Goal: Task Accomplishment & Management: Manage account settings

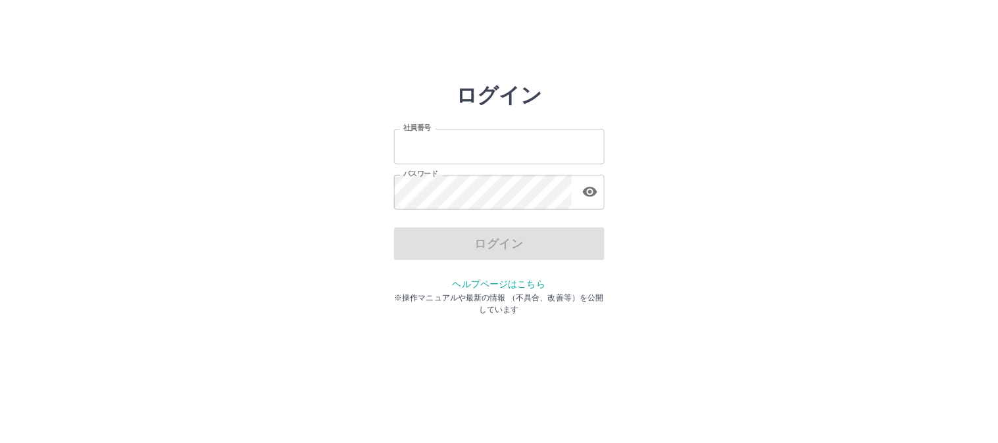
type input "*******"
click at [589, 241] on div "ログイン" at bounding box center [499, 244] width 210 height 33
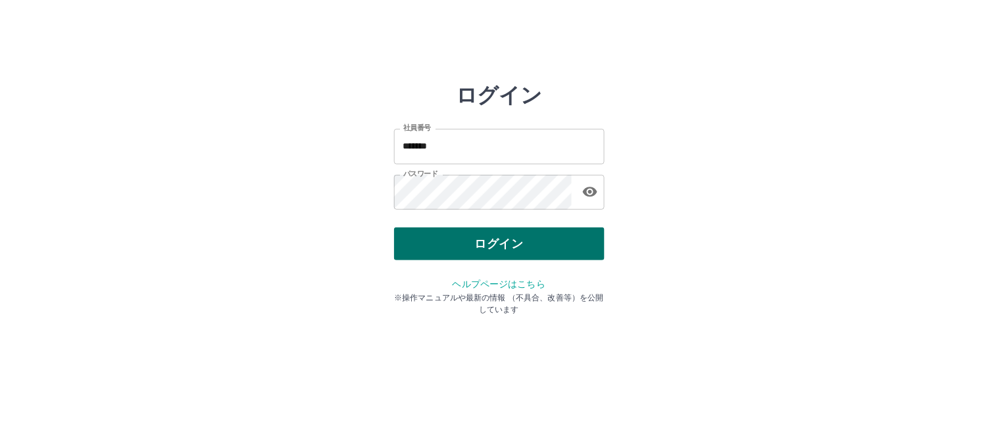
click at [585, 245] on button "ログイン" at bounding box center [499, 244] width 210 height 33
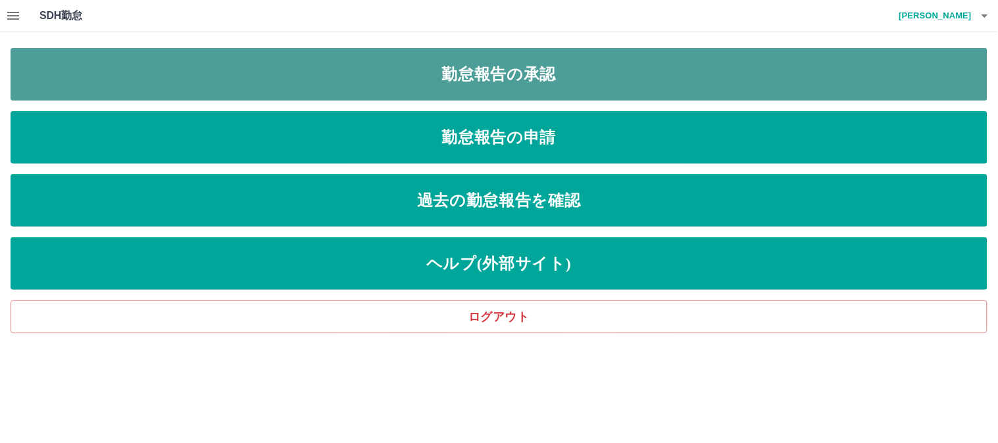
click at [530, 75] on link "勤怠報告の承認" at bounding box center [499, 74] width 976 height 53
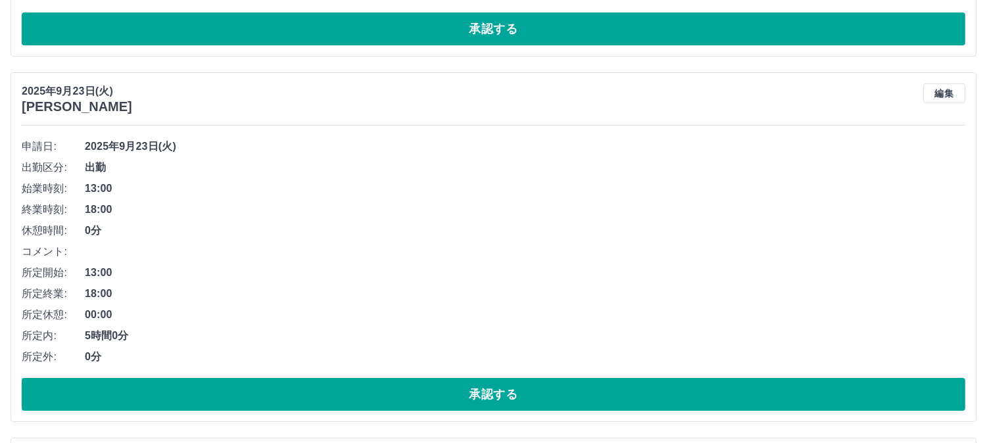
scroll to position [292, 0]
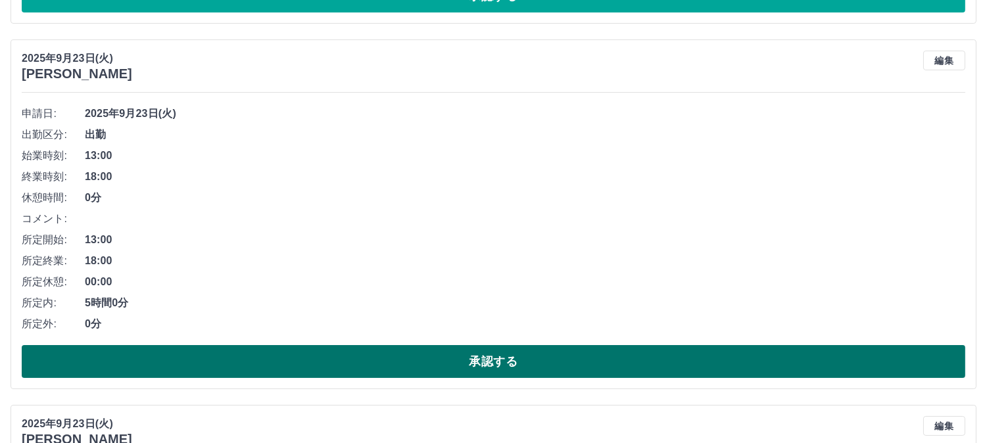
click at [174, 354] on button "承認する" at bounding box center [494, 361] width 944 height 33
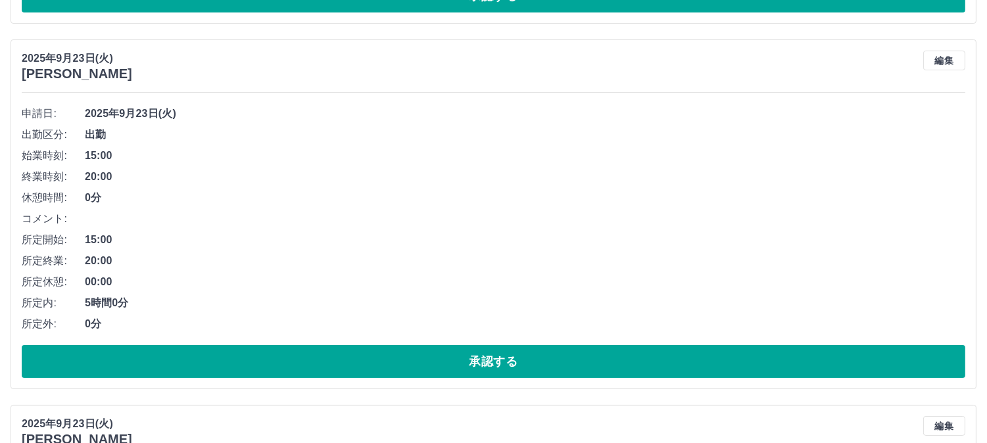
click at [174, 354] on button "承認する" at bounding box center [494, 361] width 944 height 33
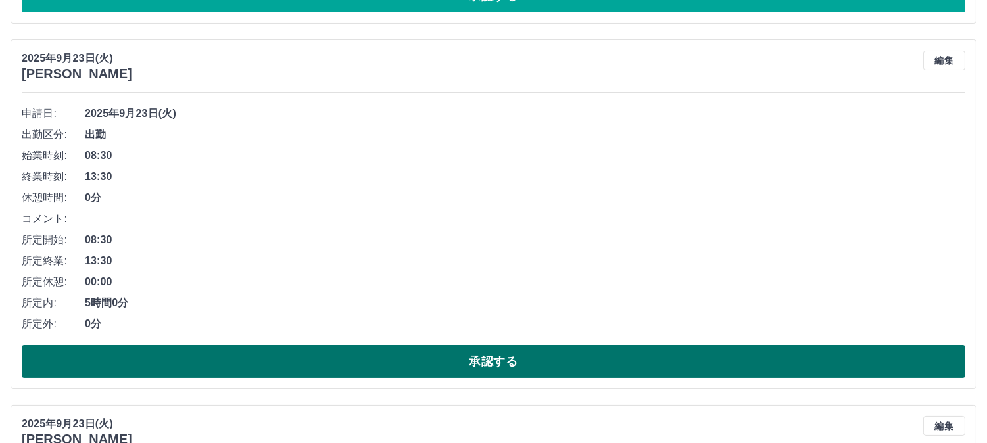
click at [174, 355] on button "承認する" at bounding box center [494, 361] width 944 height 33
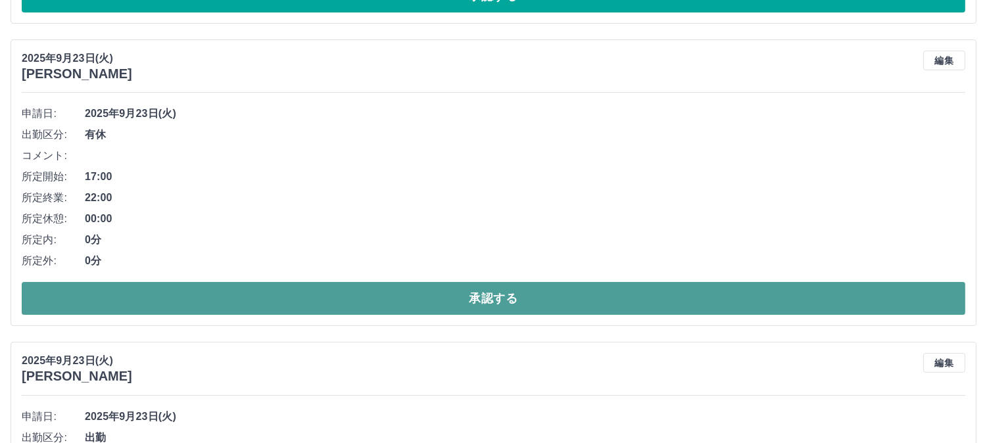
click at [198, 292] on button "承認する" at bounding box center [494, 298] width 944 height 33
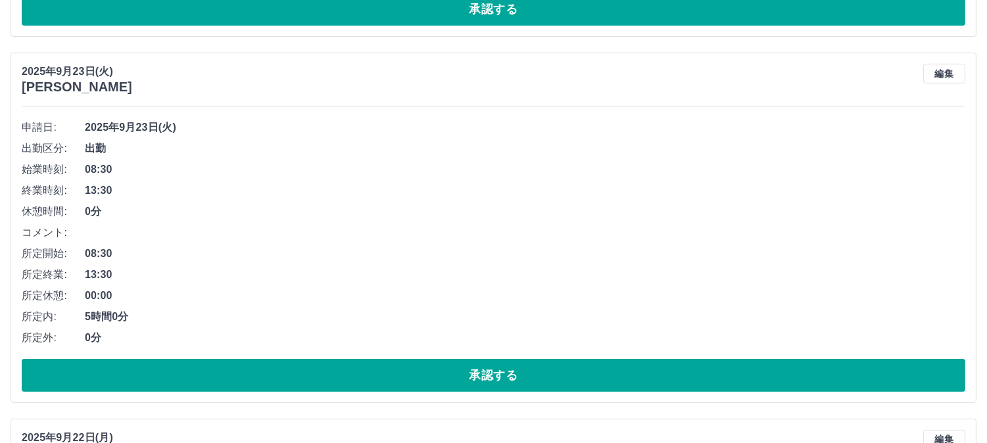
scroll to position [658, 0]
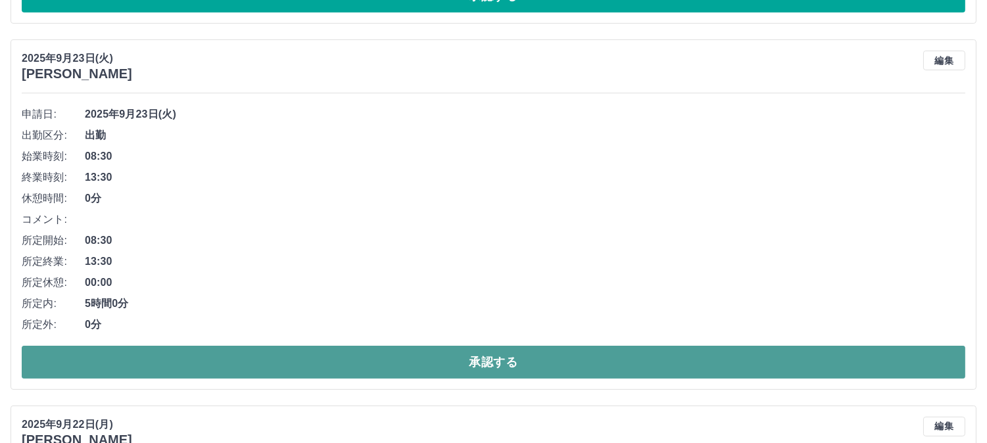
click at [247, 364] on button "承認する" at bounding box center [494, 362] width 944 height 33
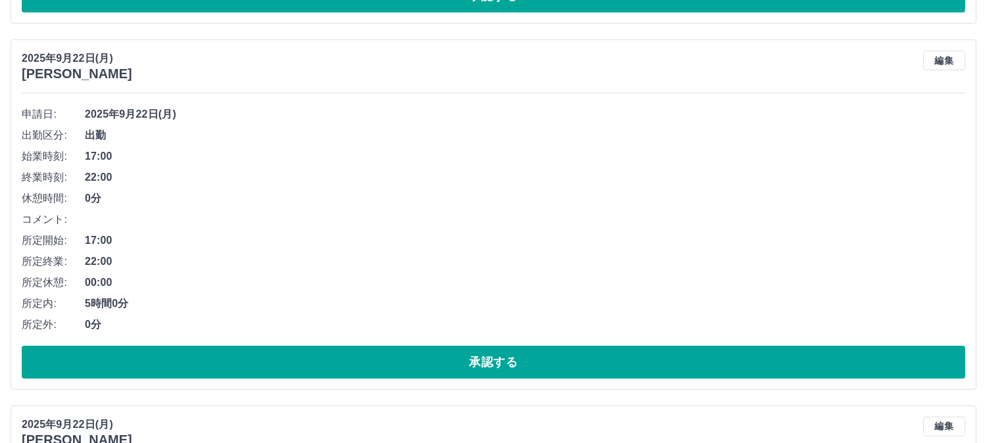
click at [247, 364] on button "承認する" at bounding box center [494, 362] width 944 height 33
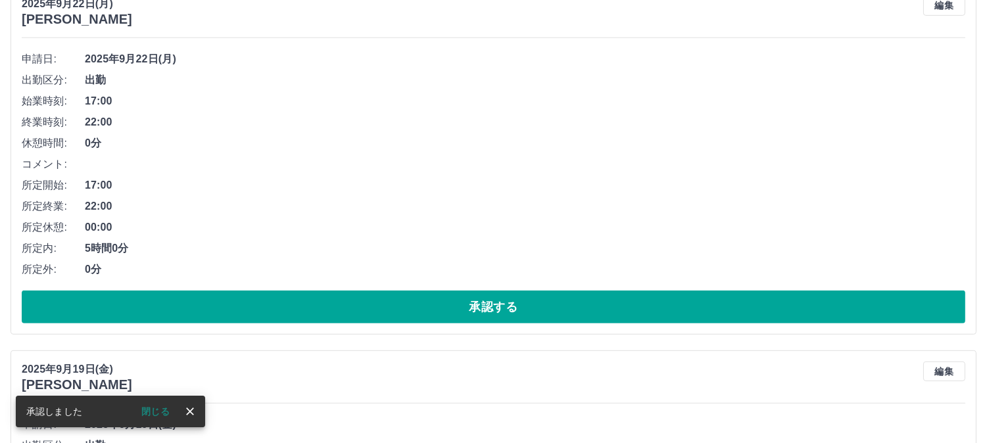
scroll to position [1096, 0]
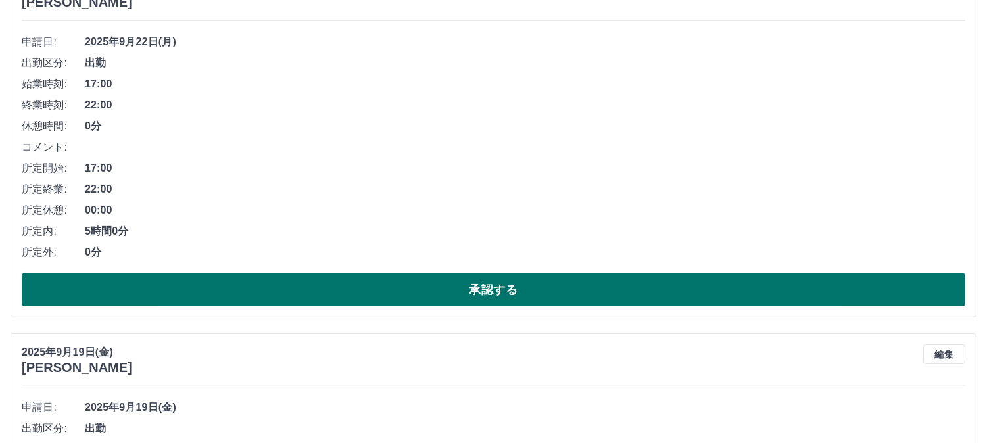
click at [253, 285] on button "承認する" at bounding box center [494, 290] width 944 height 33
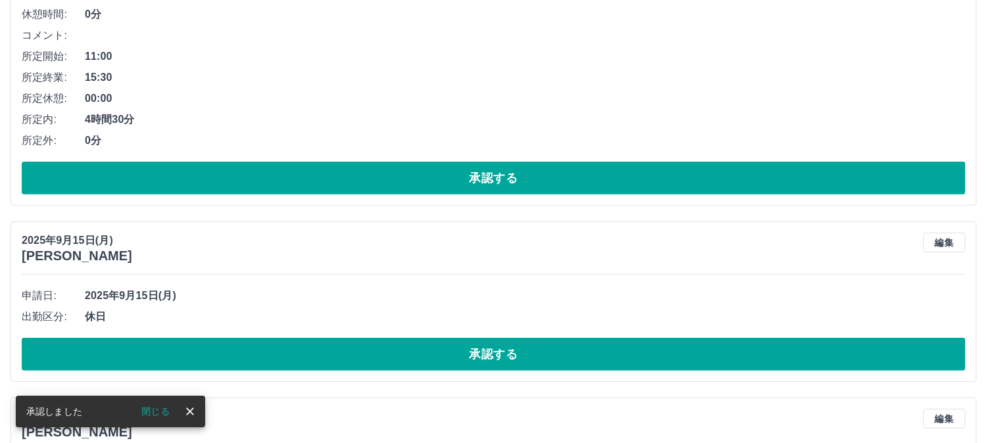
scroll to position [1241, 0]
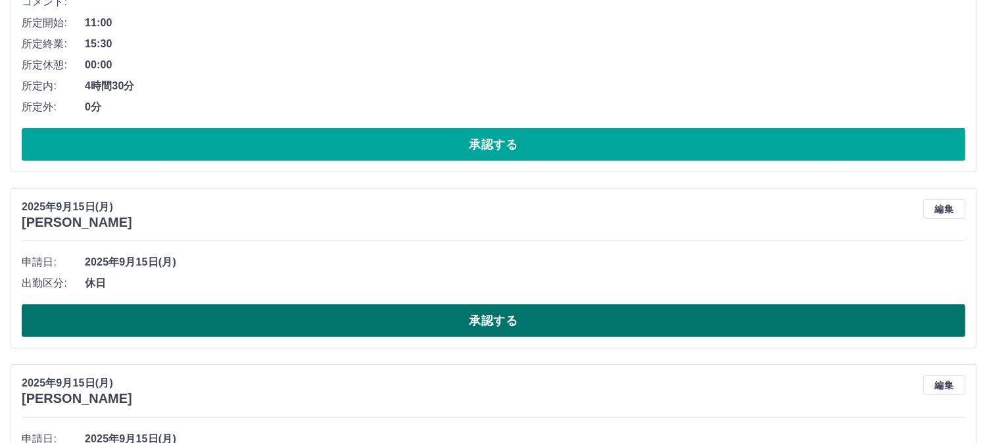
click at [266, 323] on button "承認する" at bounding box center [494, 320] width 944 height 33
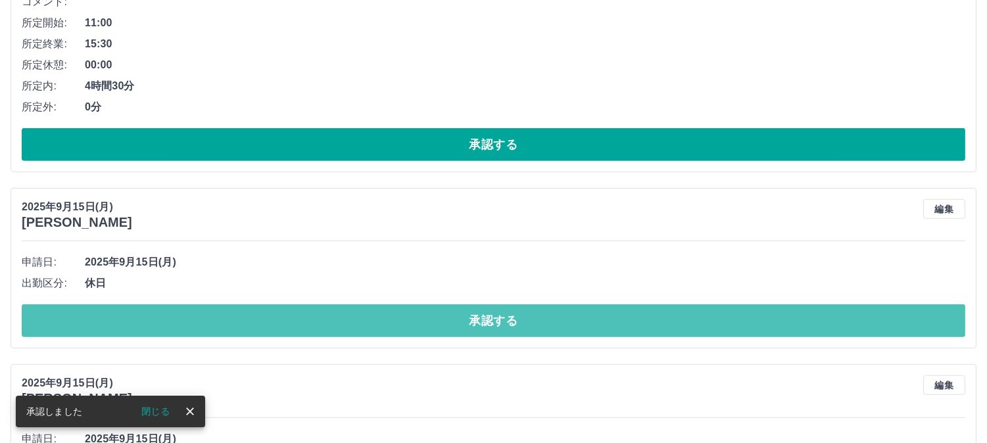
click at [266, 323] on button "承認する" at bounding box center [494, 320] width 944 height 33
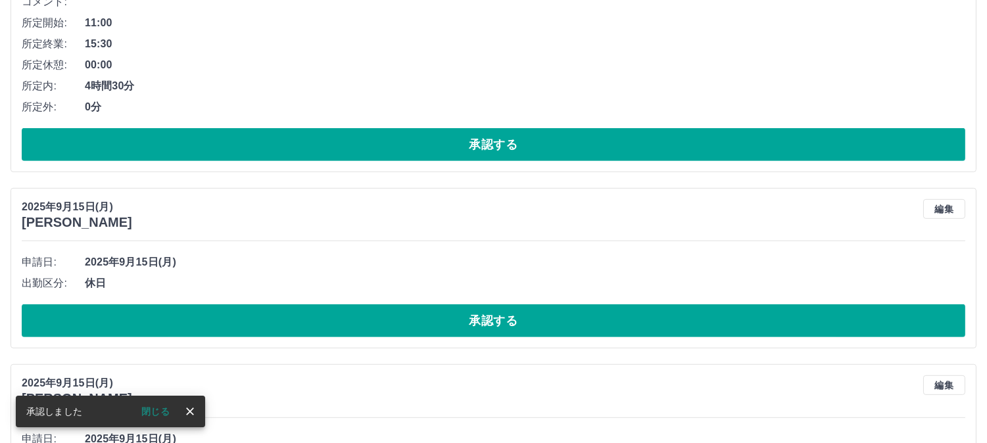
click at [266, 323] on button "承認する" at bounding box center [494, 320] width 944 height 33
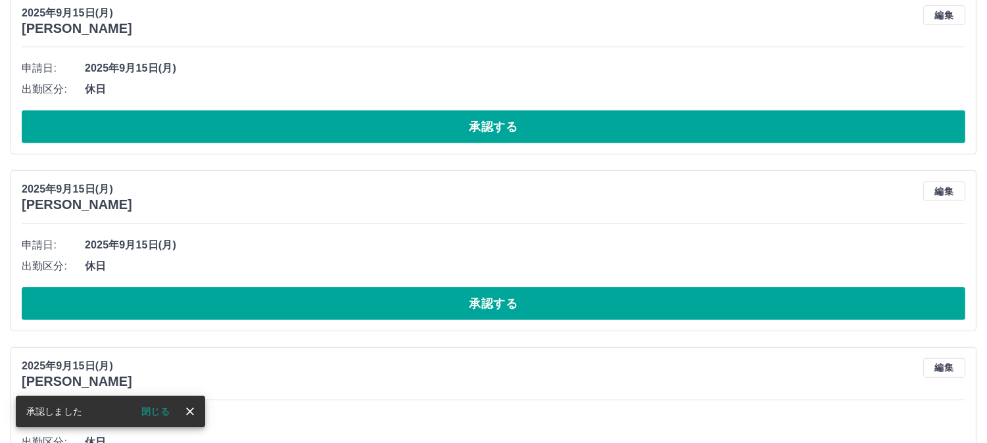
scroll to position [1460, 0]
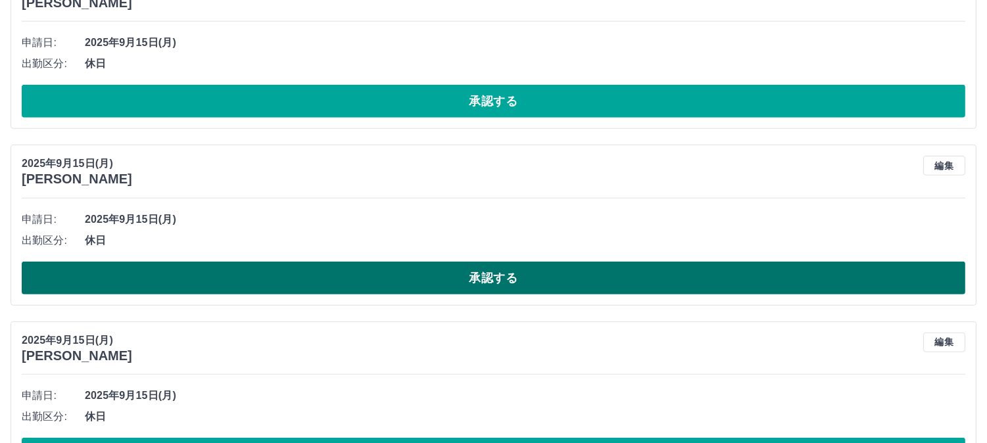
click at [256, 285] on button "承認する" at bounding box center [494, 278] width 944 height 33
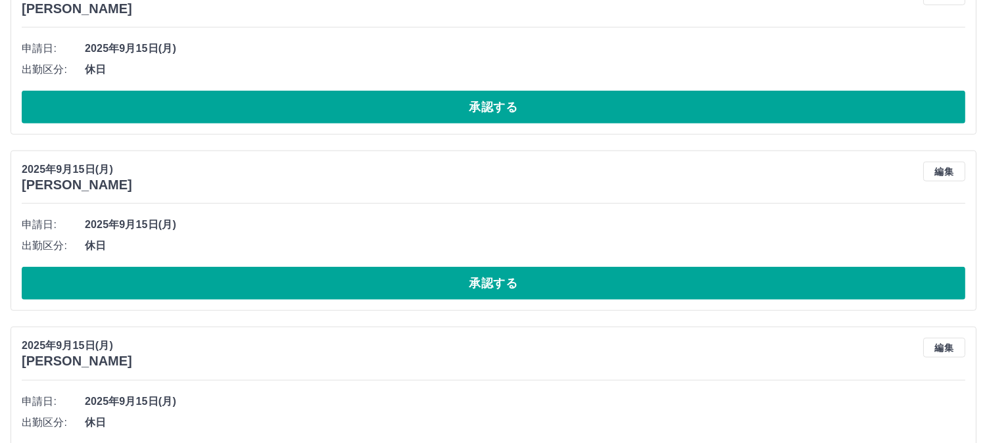
scroll to position [2483, 0]
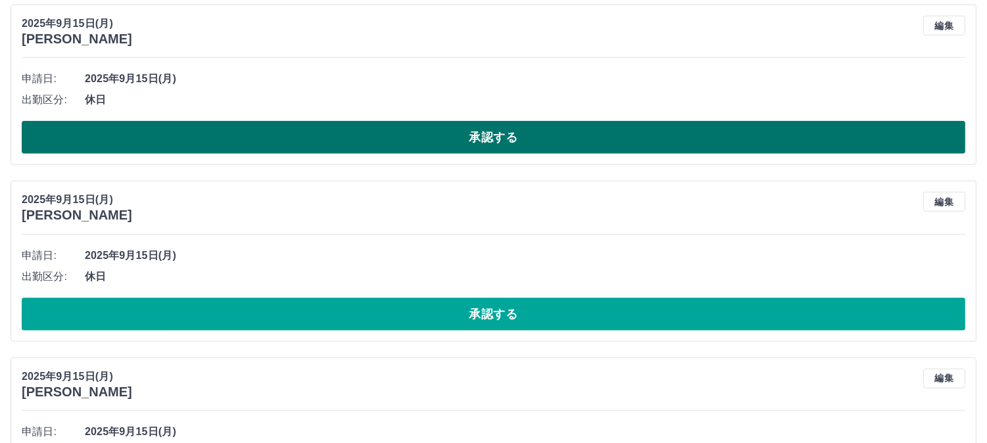
click at [327, 139] on button "承認する" at bounding box center [494, 137] width 944 height 33
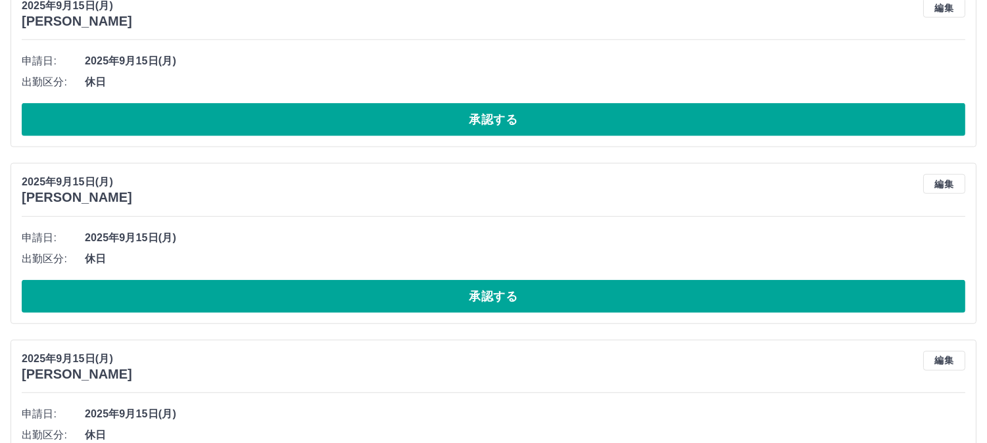
scroll to position [2599, 0]
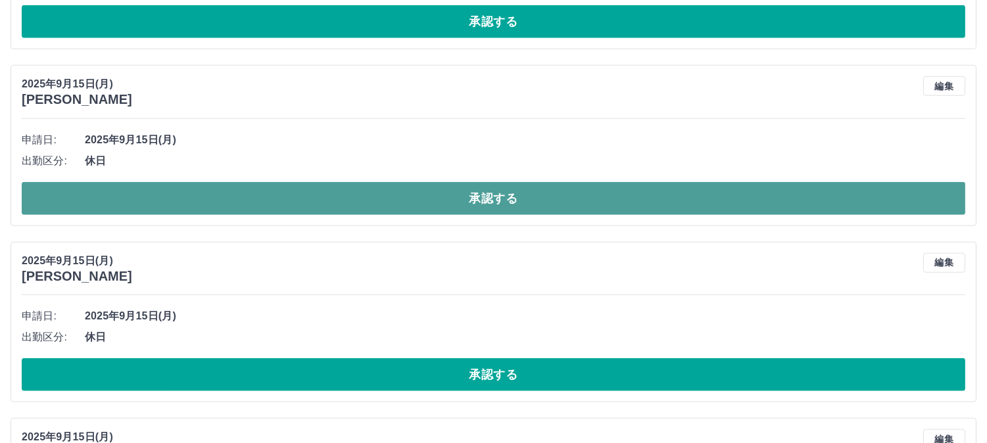
click at [325, 212] on button "承認する" at bounding box center [494, 198] width 944 height 33
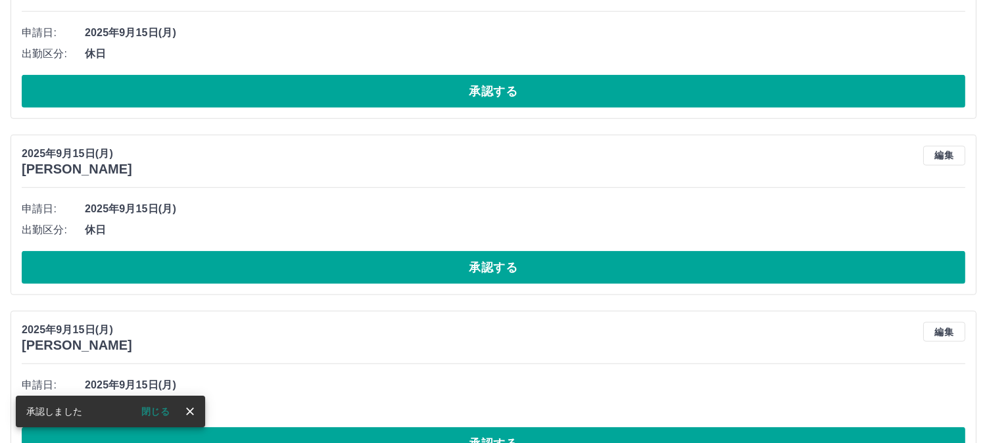
scroll to position [2745, 0]
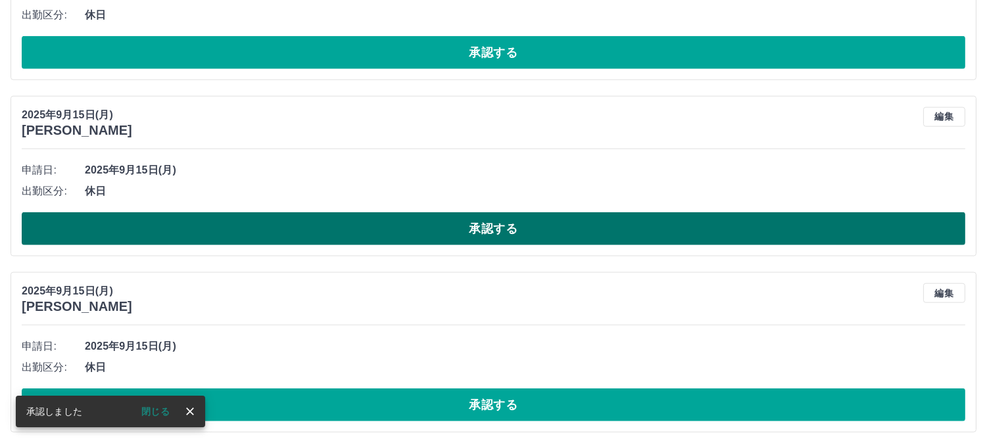
click at [325, 226] on button "承認する" at bounding box center [494, 228] width 944 height 33
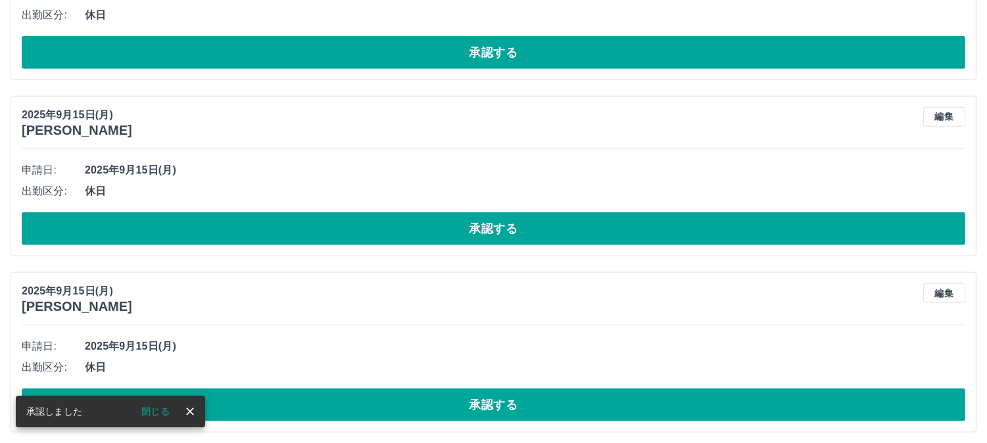
click at [325, 226] on button "承認する" at bounding box center [494, 228] width 944 height 33
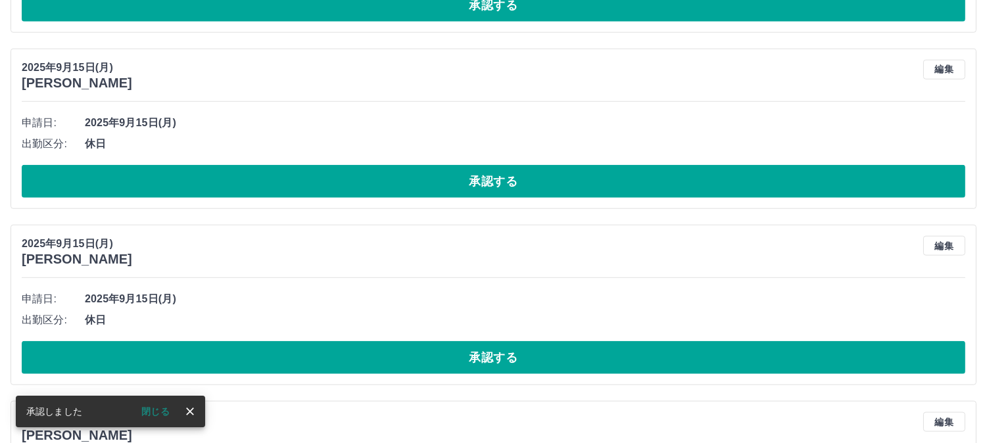
scroll to position [2891, 0]
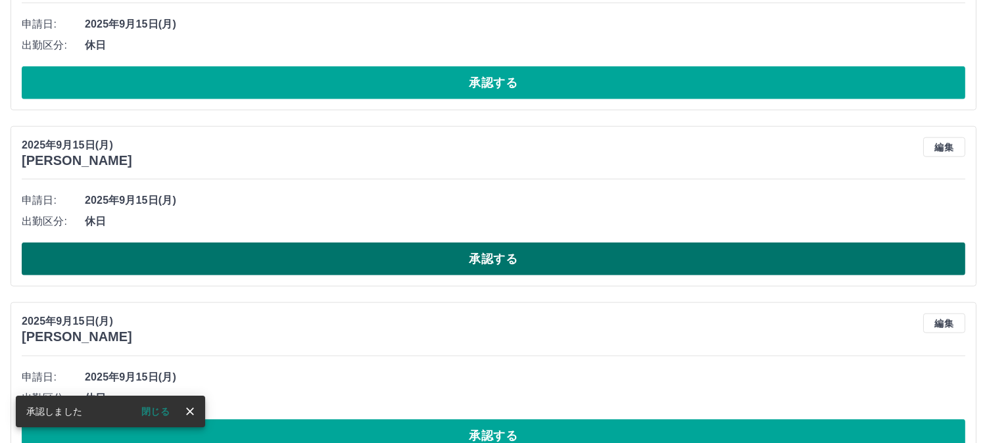
click at [329, 257] on button "承認する" at bounding box center [494, 259] width 944 height 33
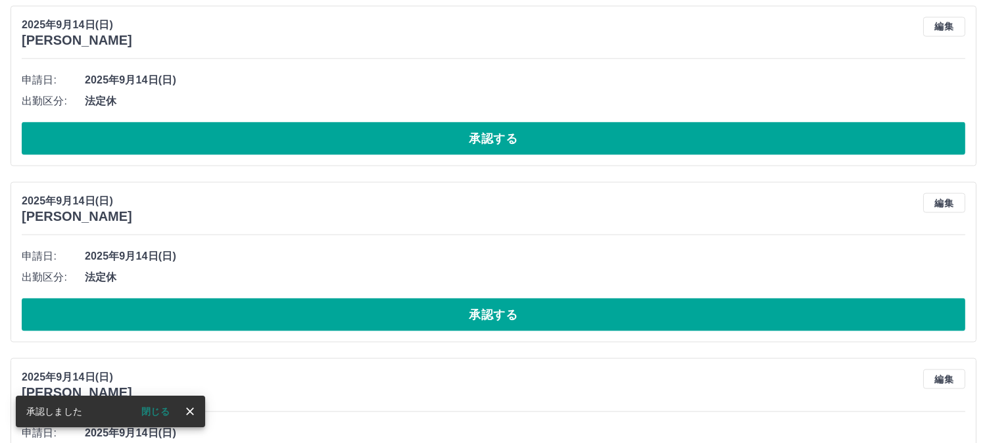
scroll to position [3402, 0]
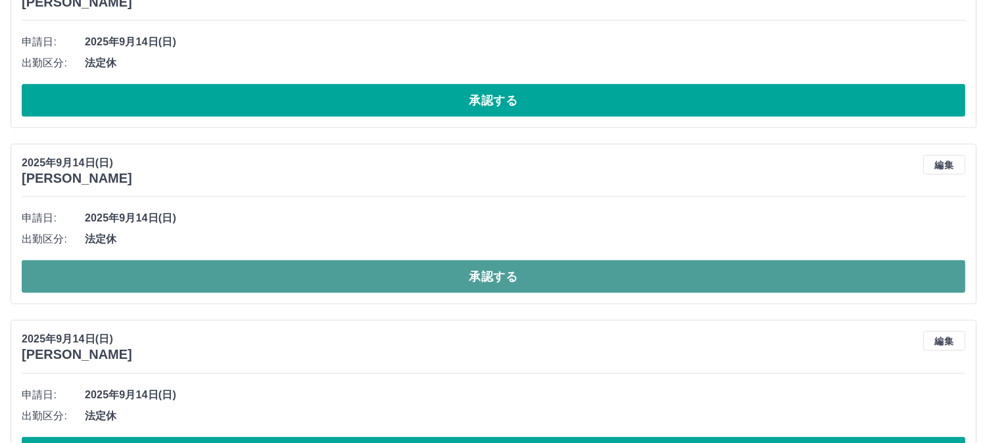
click at [337, 283] on button "承認する" at bounding box center [494, 276] width 944 height 33
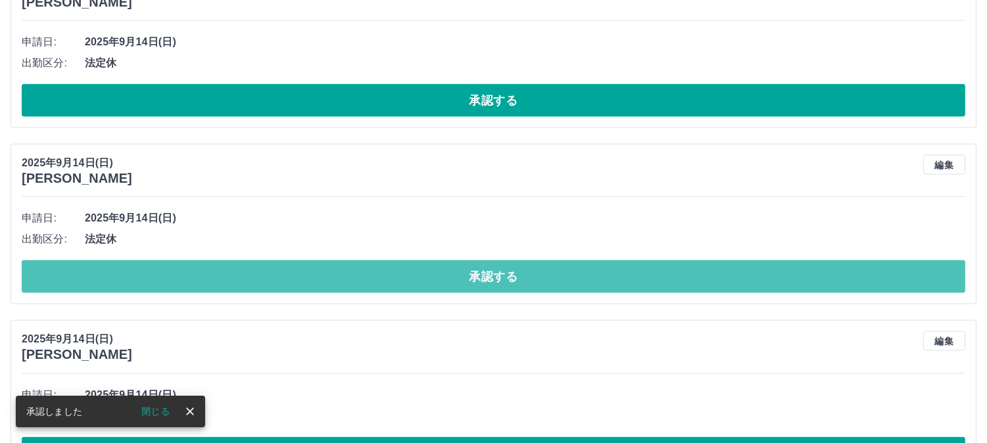
click at [337, 283] on button "承認する" at bounding box center [494, 276] width 944 height 33
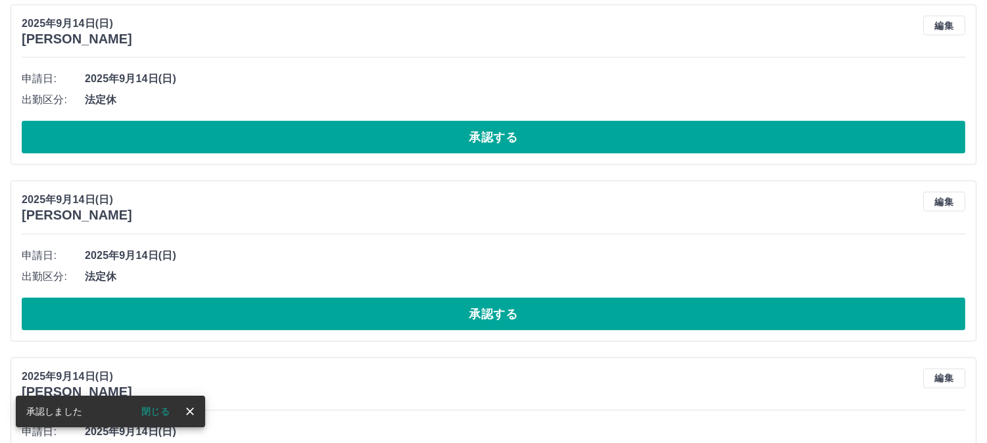
scroll to position [3548, 0]
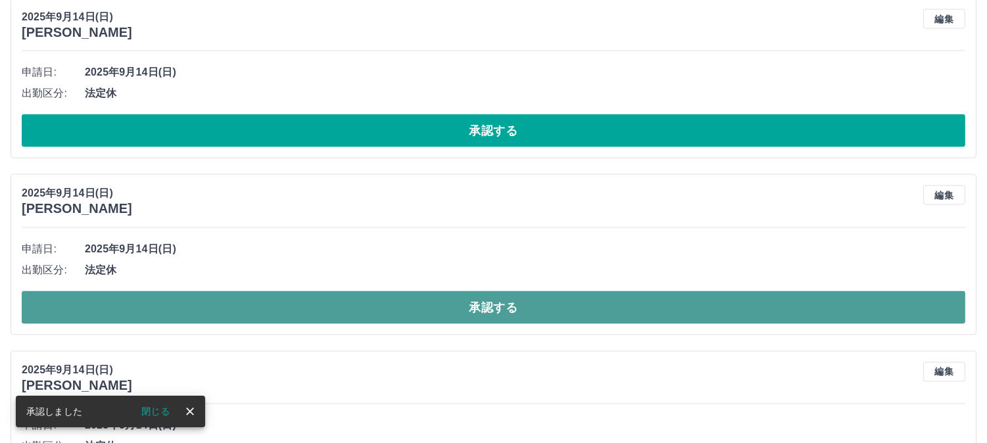
click at [345, 313] on button "承認する" at bounding box center [494, 307] width 944 height 33
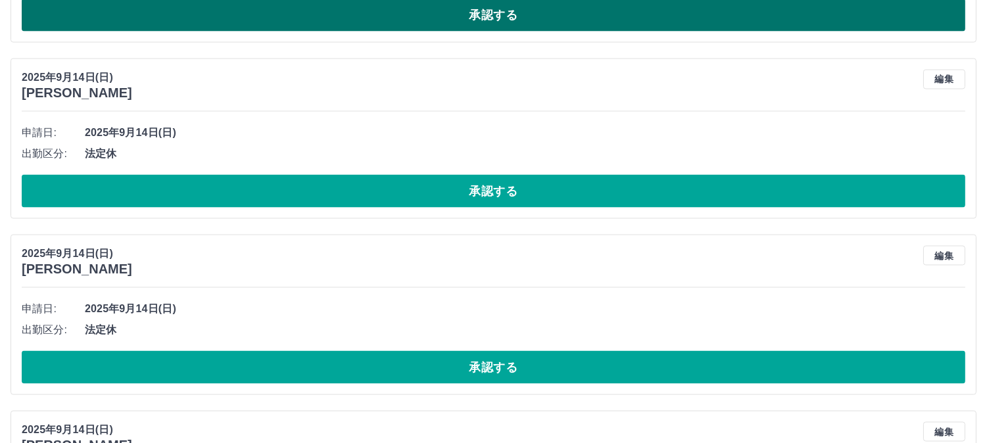
scroll to position [3914, 0]
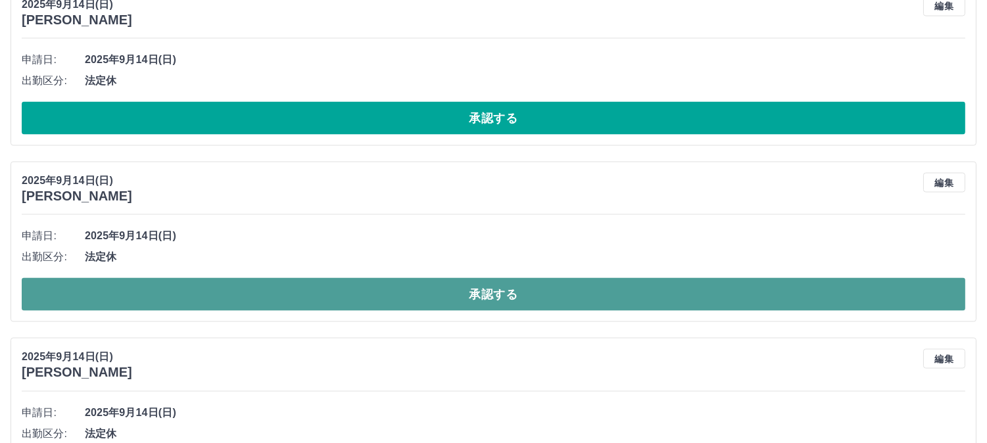
click at [351, 304] on button "承認する" at bounding box center [494, 294] width 944 height 33
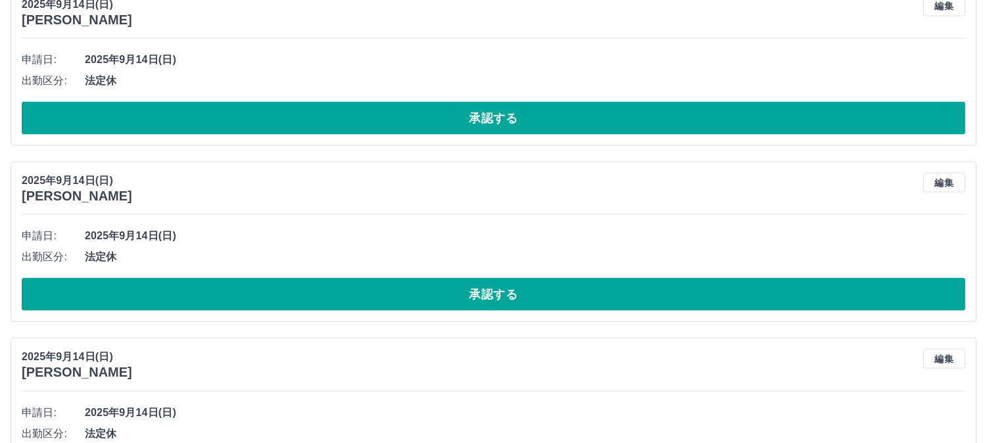
click at [351, 304] on button "承認する" at bounding box center [494, 294] width 944 height 33
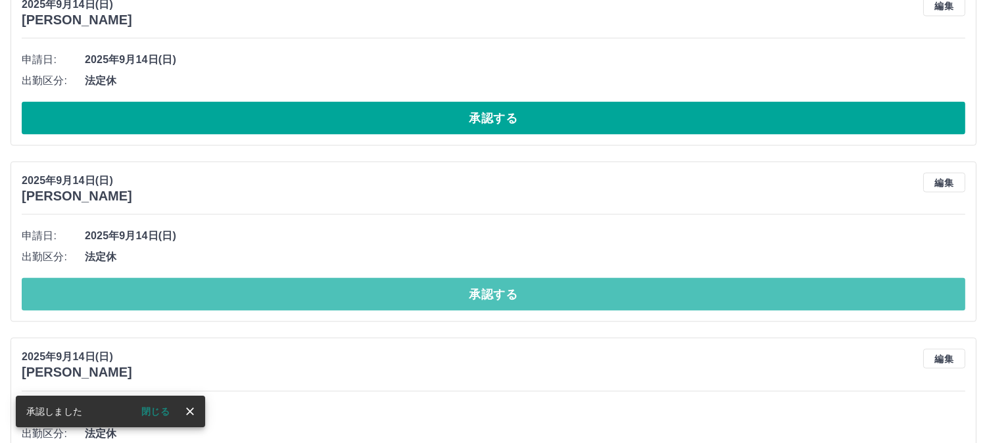
click at [351, 304] on button "承認する" at bounding box center [494, 294] width 944 height 33
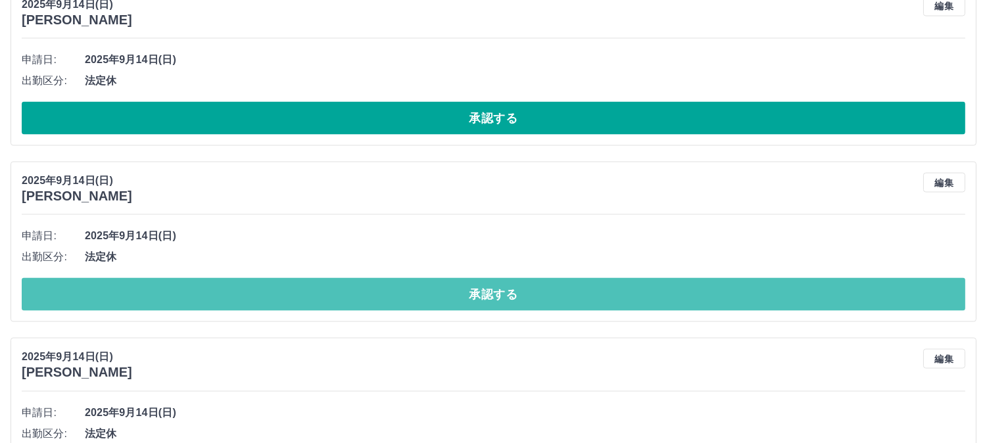
click at [351, 304] on button "承認する" at bounding box center [494, 294] width 944 height 33
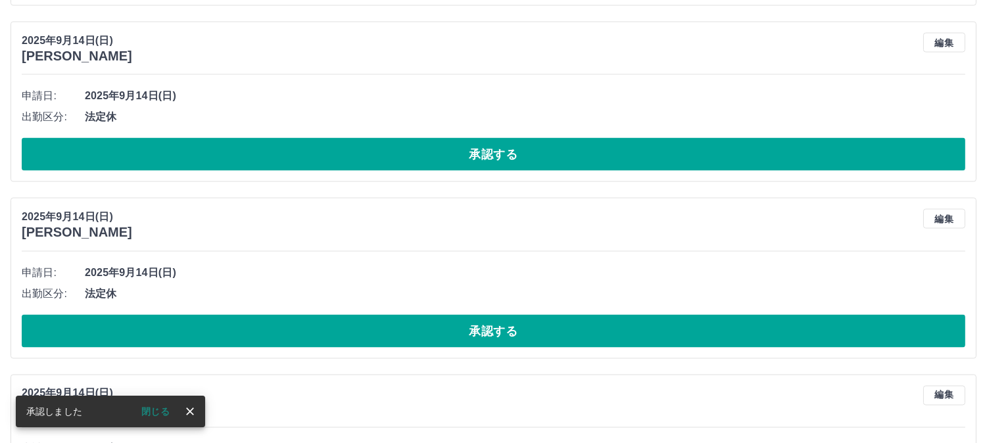
scroll to position [4060, 0]
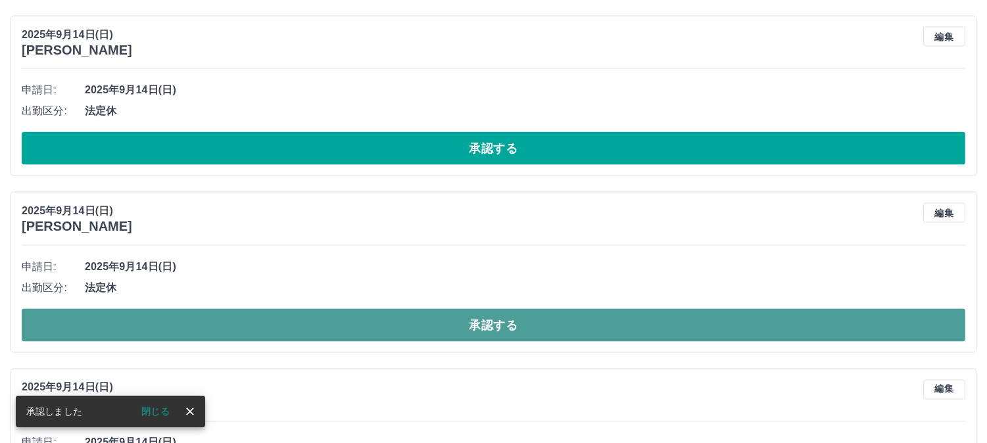
click at [332, 331] on button "承認する" at bounding box center [494, 325] width 944 height 33
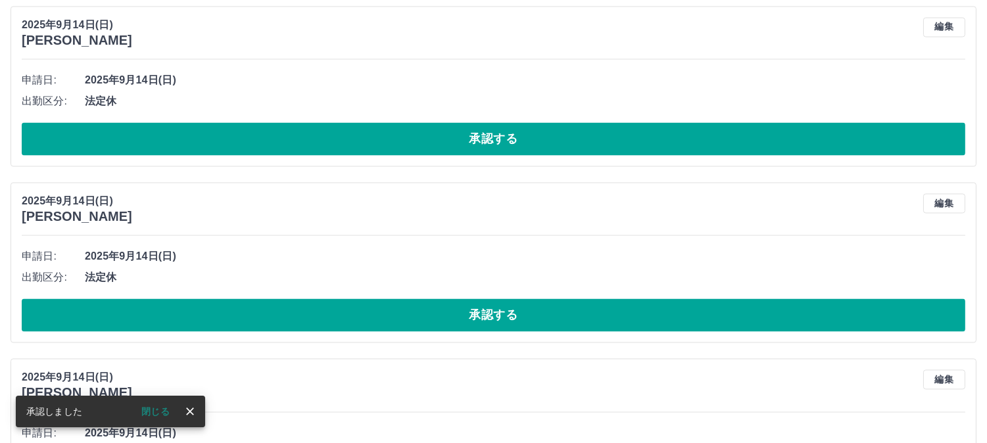
scroll to position [4425, 0]
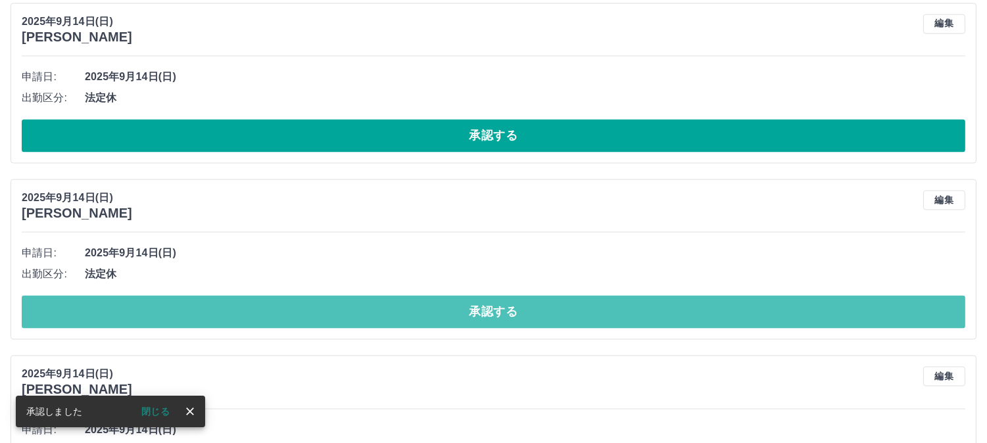
click at [332, 329] on button "承認する" at bounding box center [494, 312] width 944 height 33
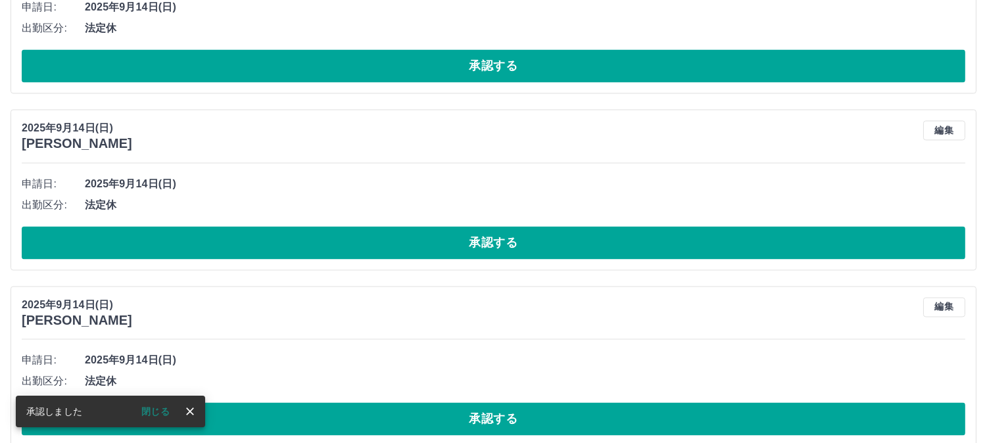
scroll to position [4745, 0]
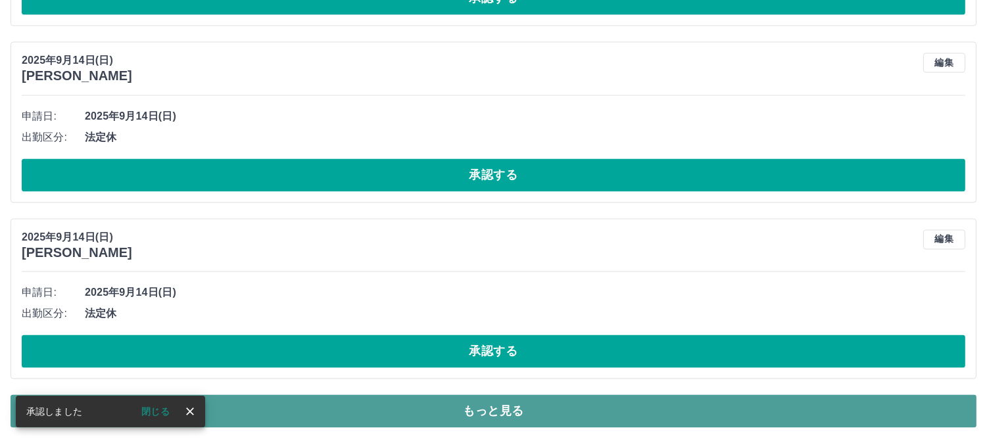
click at [423, 415] on button "もっと見る" at bounding box center [494, 411] width 966 height 33
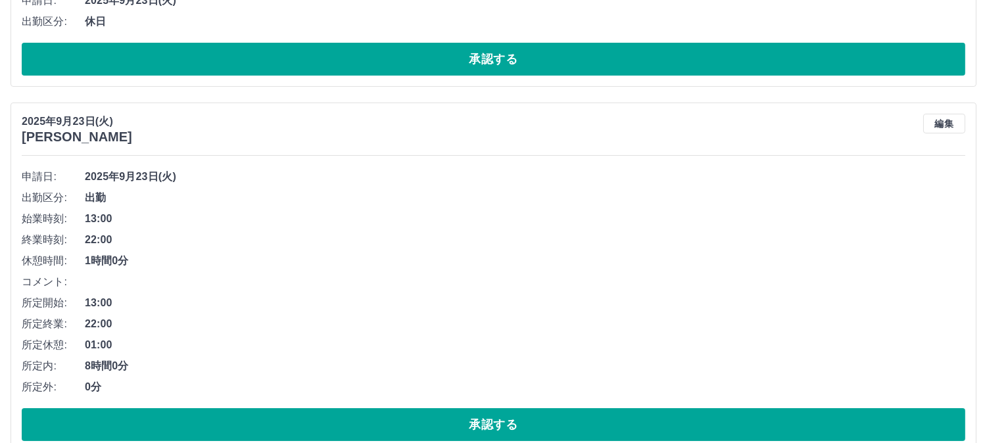
scroll to position [0, 0]
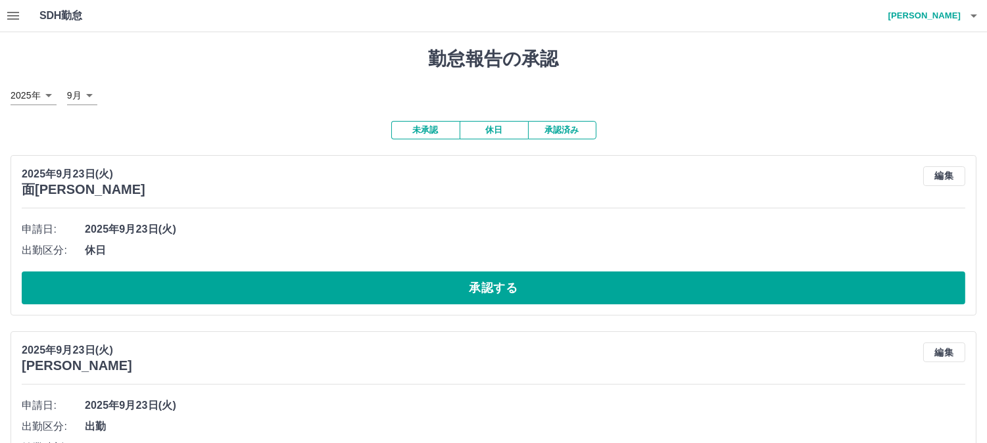
click at [12, 11] on icon "button" at bounding box center [13, 16] width 16 height 16
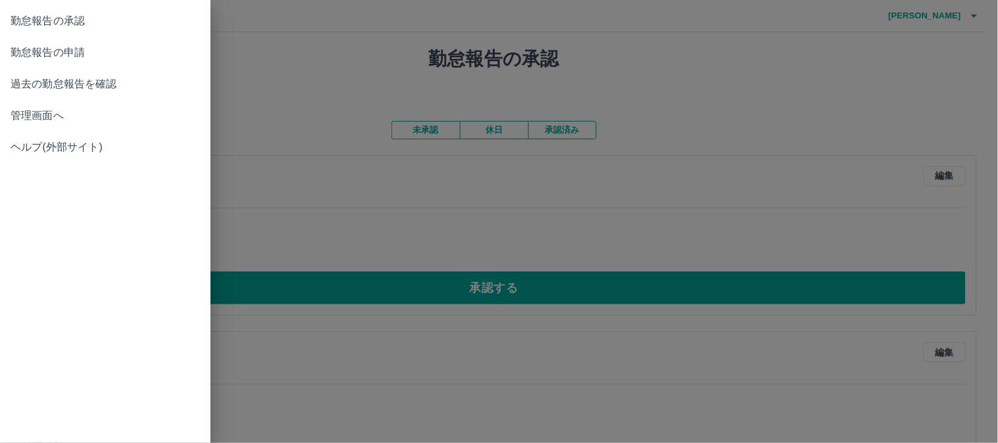
click at [46, 114] on span "管理画面へ" at bounding box center [105, 116] width 189 height 16
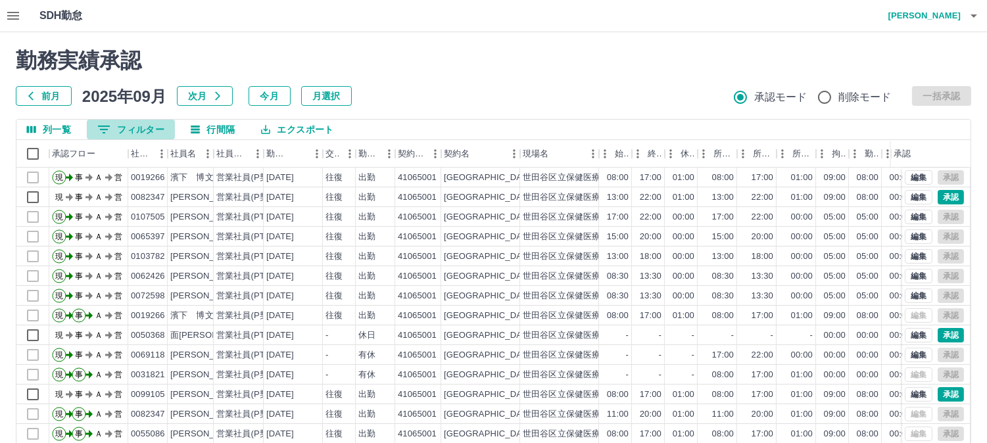
click at [137, 126] on button "0 フィルター" at bounding box center [131, 130] width 88 height 20
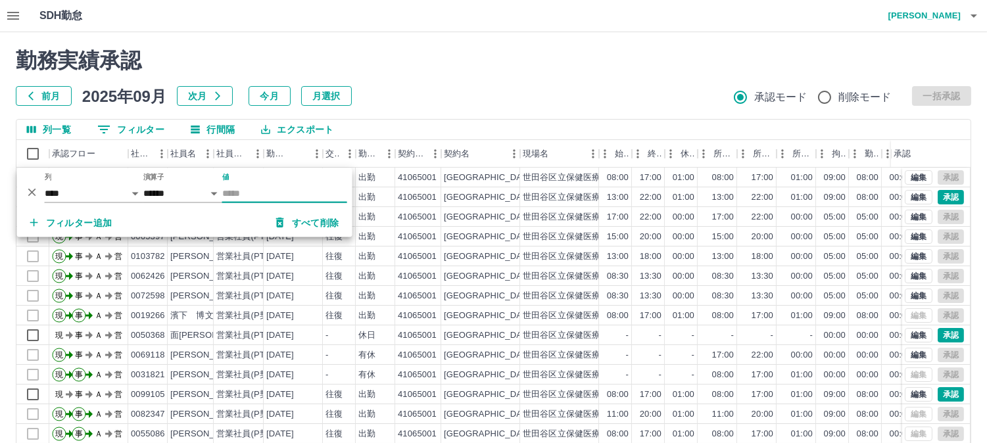
click at [228, 194] on input "値" at bounding box center [284, 193] width 125 height 19
type input "*******"
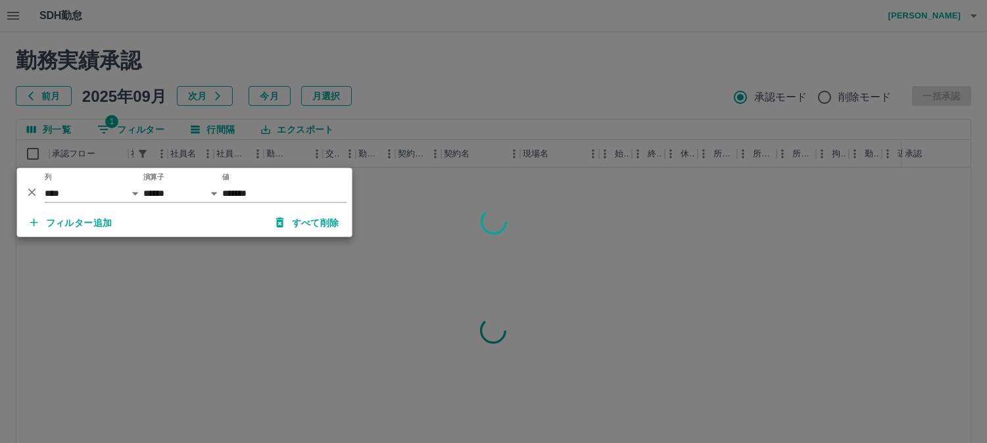
click at [420, 97] on div at bounding box center [493, 221] width 987 height 443
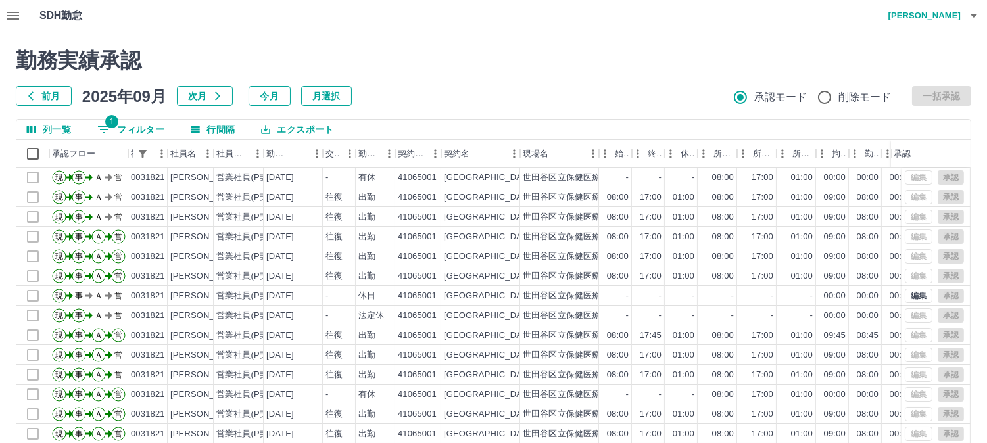
click at [938, 18] on h4 "[PERSON_NAME]" at bounding box center [921, 16] width 79 height 32
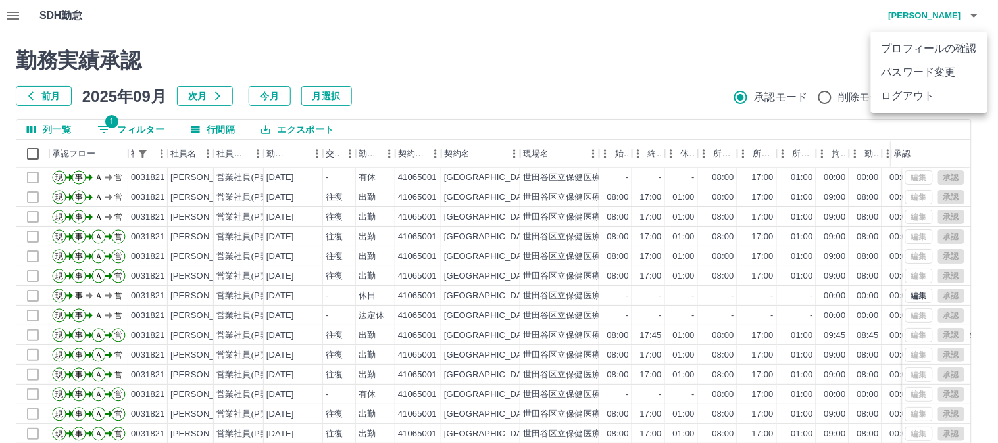
click at [888, 96] on li "ログアウト" at bounding box center [929, 96] width 116 height 24
